Goal: Check status: Check status

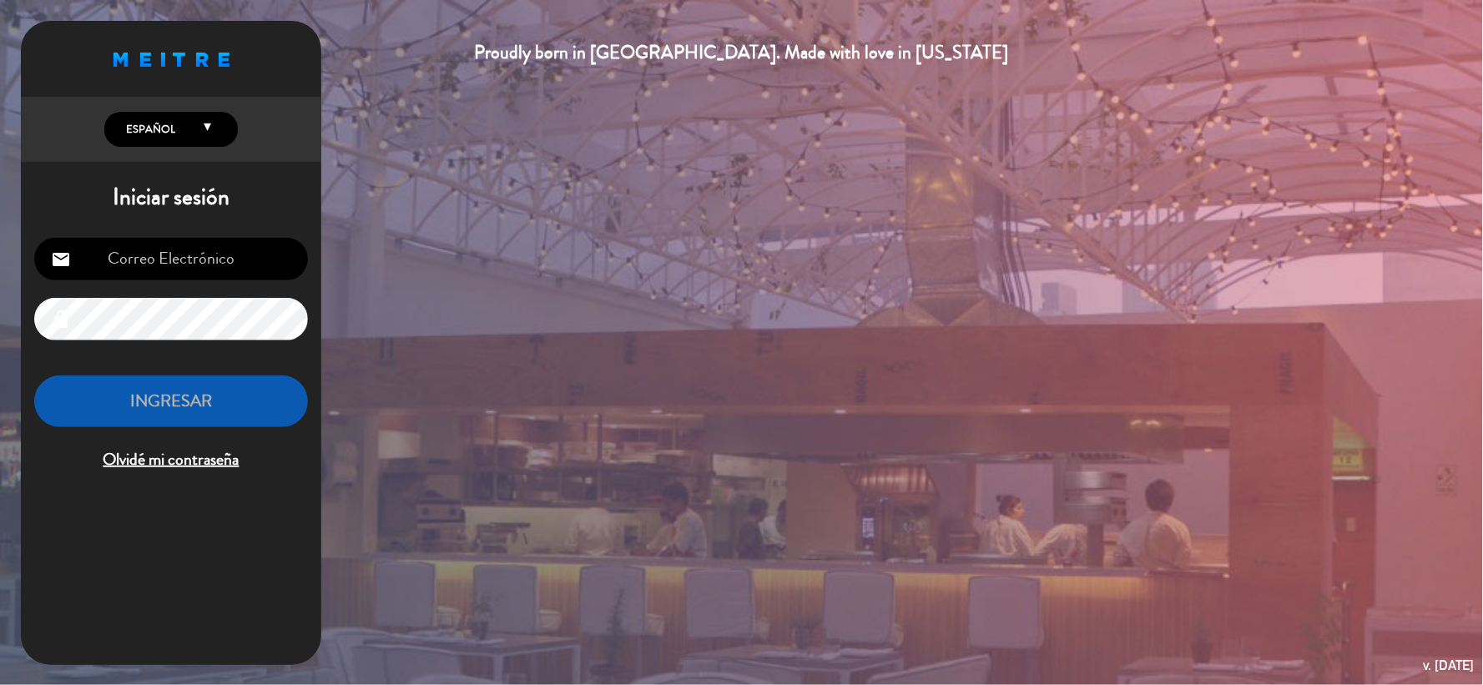
type input "[EMAIL_ADDRESS][DOMAIN_NAME]"
click at [212, 396] on button "INGRESAR" at bounding box center [171, 402] width 274 height 53
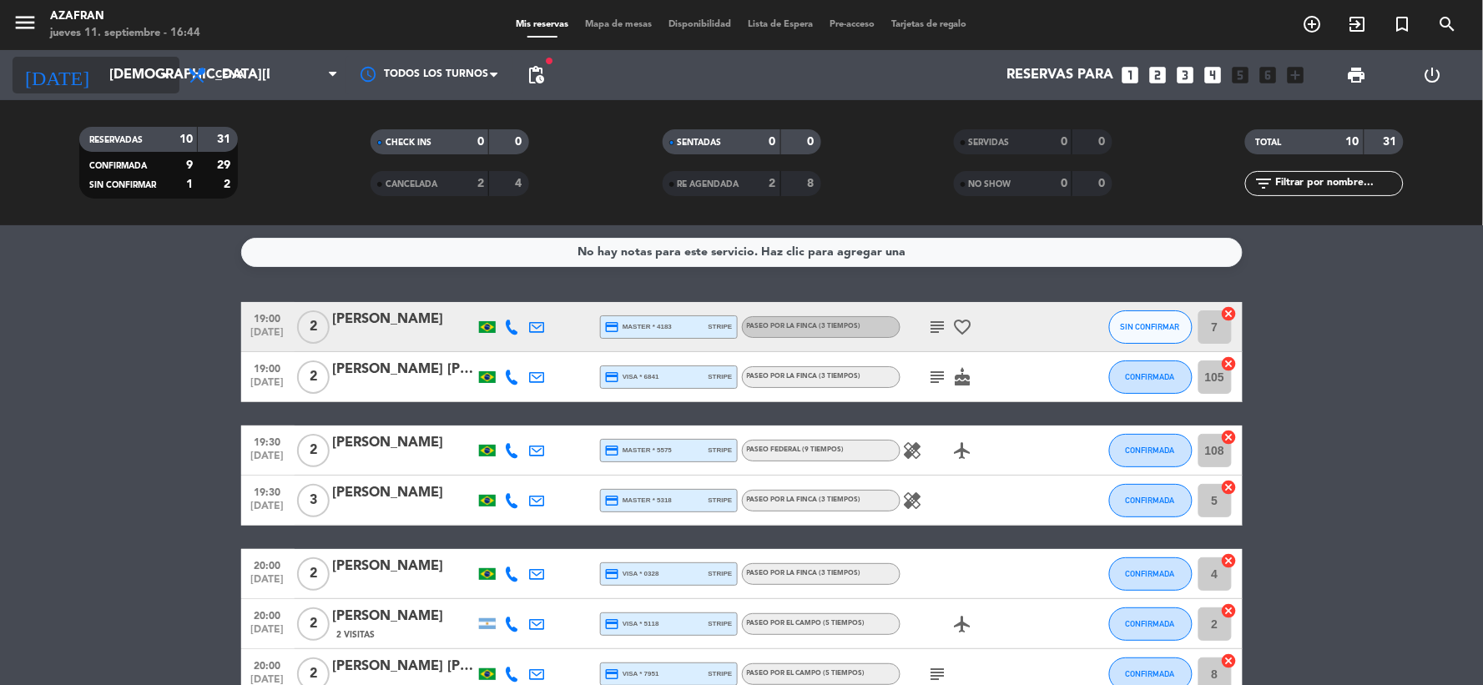
click at [145, 70] on input "[DEMOGRAPHIC_DATA][DATE]" at bounding box center [189, 75] width 177 height 33
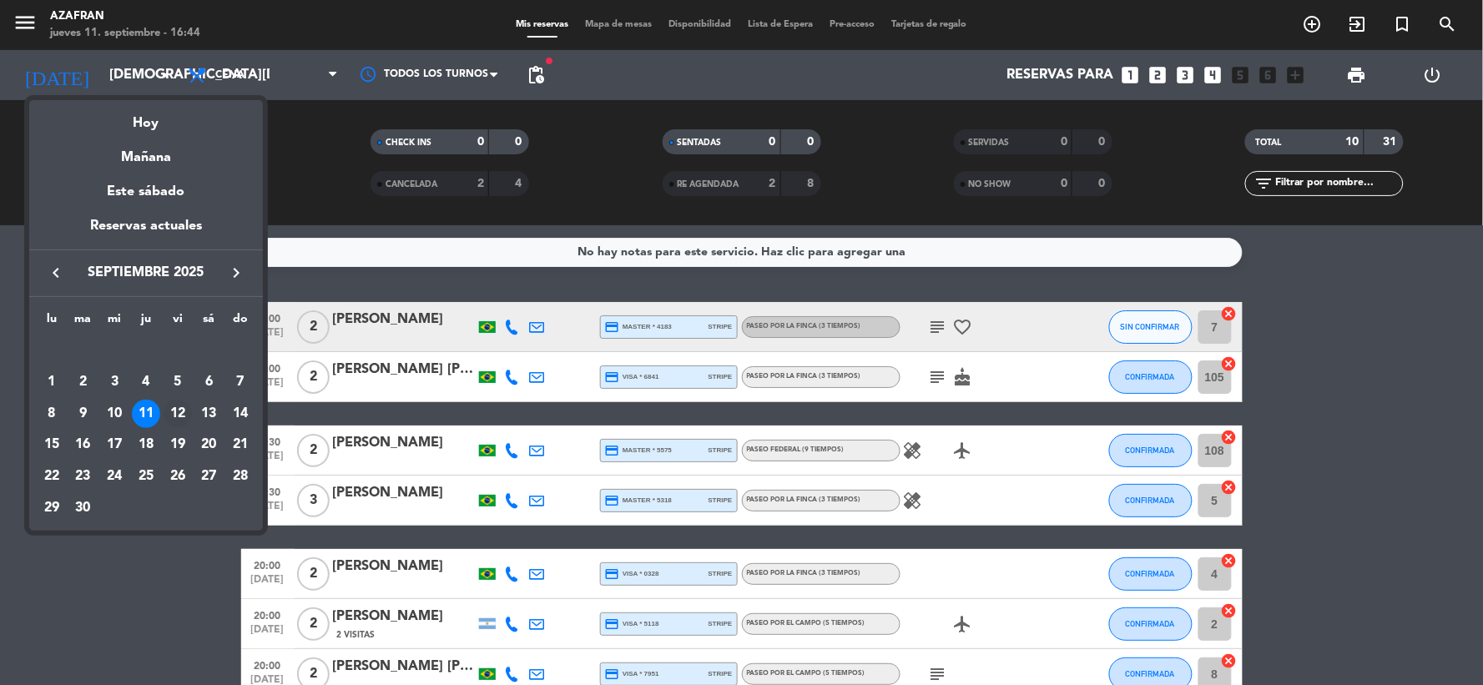
click at [175, 415] on div "12" at bounding box center [178, 414] width 28 height 28
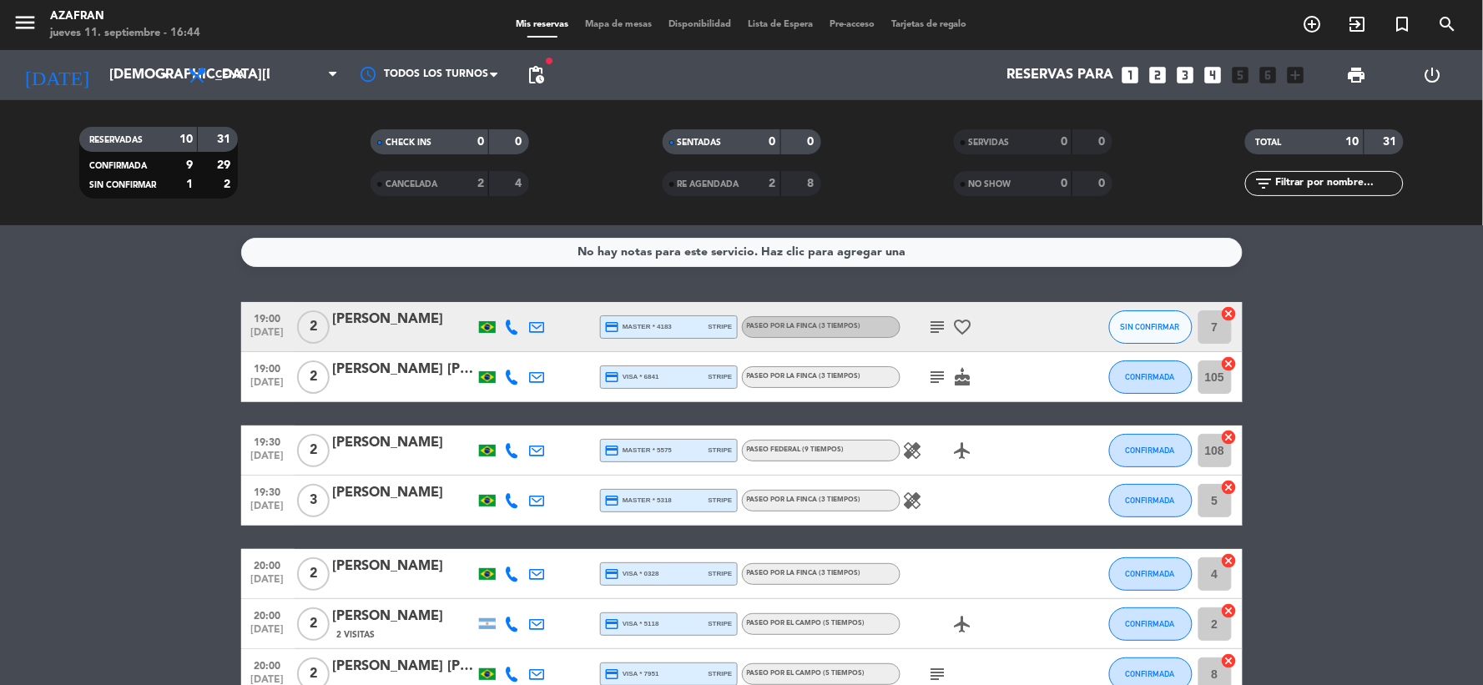
type input "[DATE]"
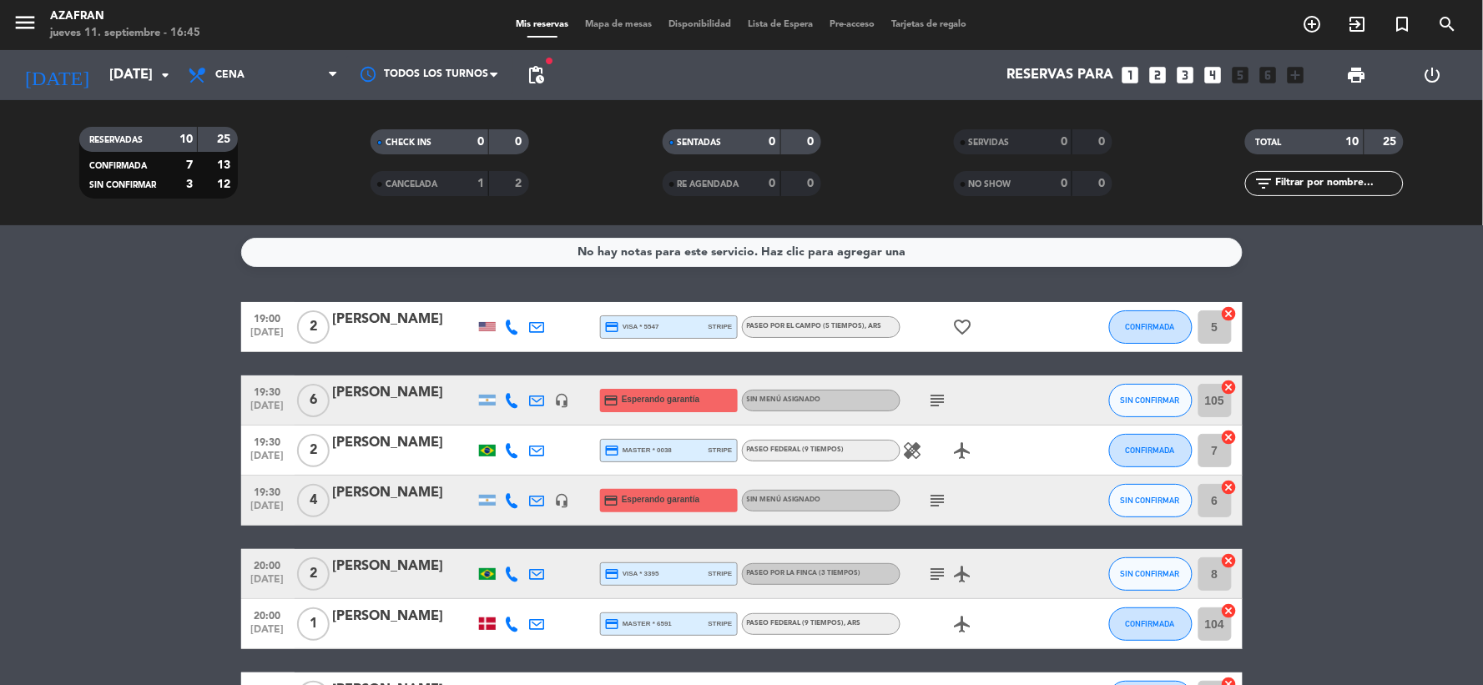
click at [1344, 424] on bookings-row "19:00 [DATE] 2 [PERSON_NAME] credit_card visa * 5547 stripe Paseo por el campo …" at bounding box center [741, 587] width 1483 height 571
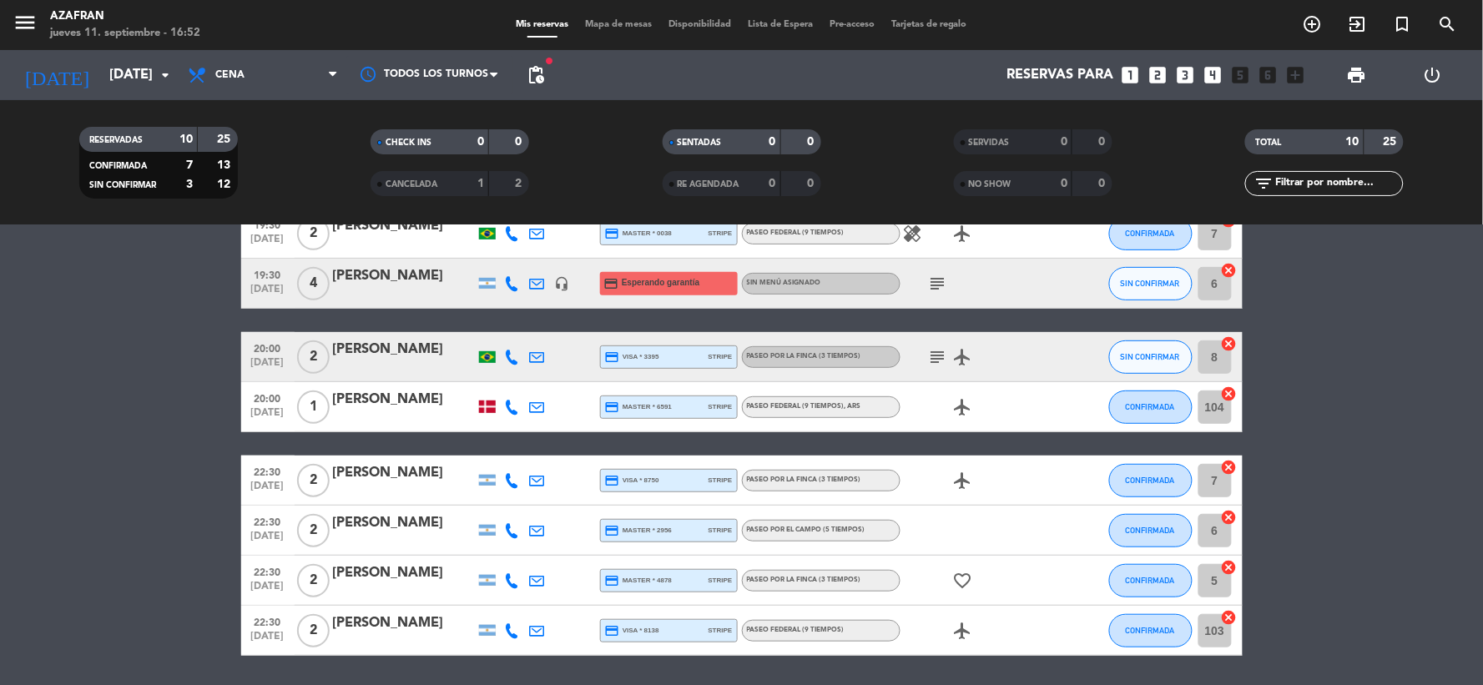
scroll to position [270, 0]
